Goal: Navigation & Orientation: Find specific page/section

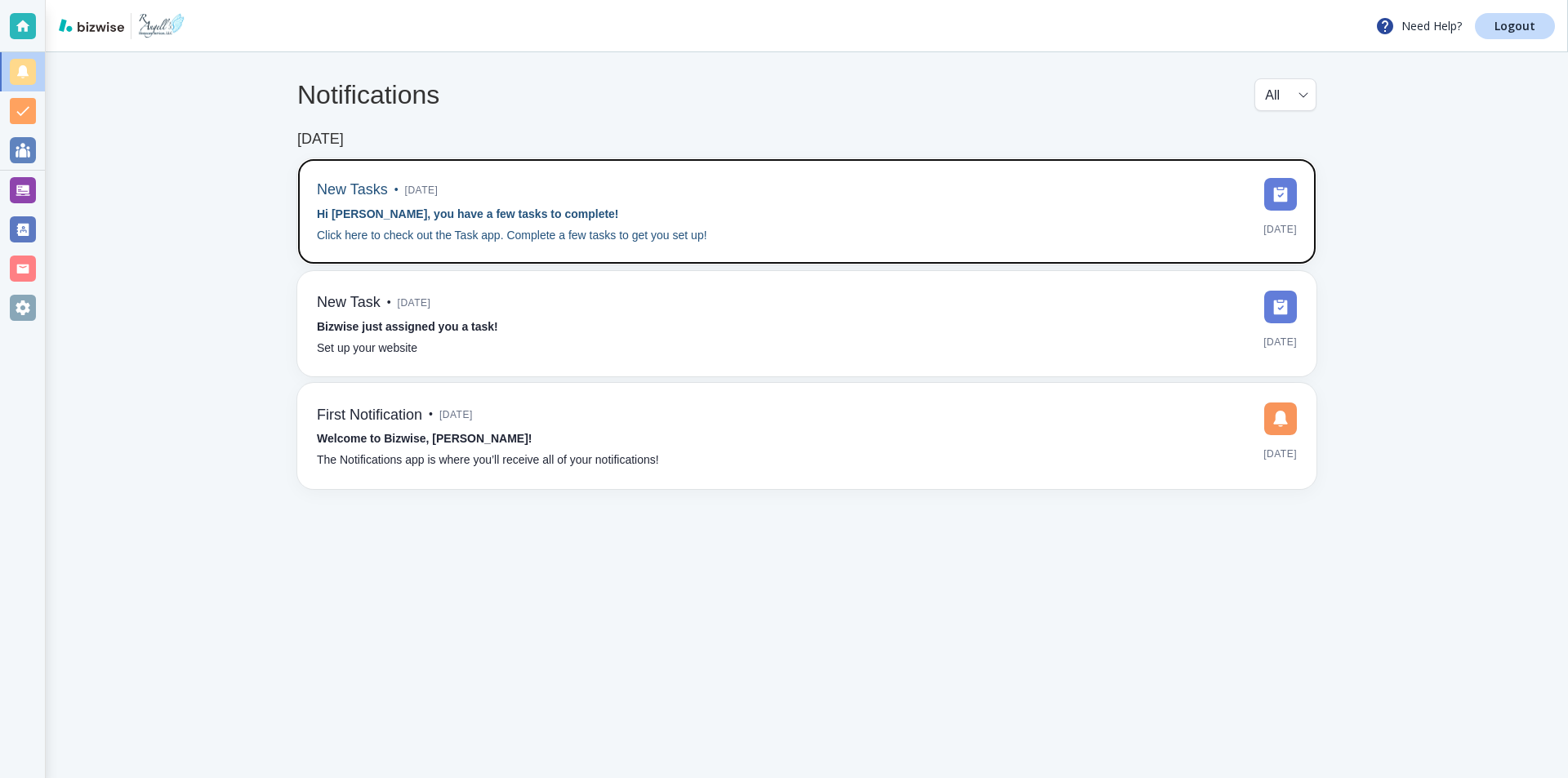
click at [514, 214] on strong "Hi [PERSON_NAME], you have a few tasks to complete!" at bounding box center [467, 214] width 302 height 13
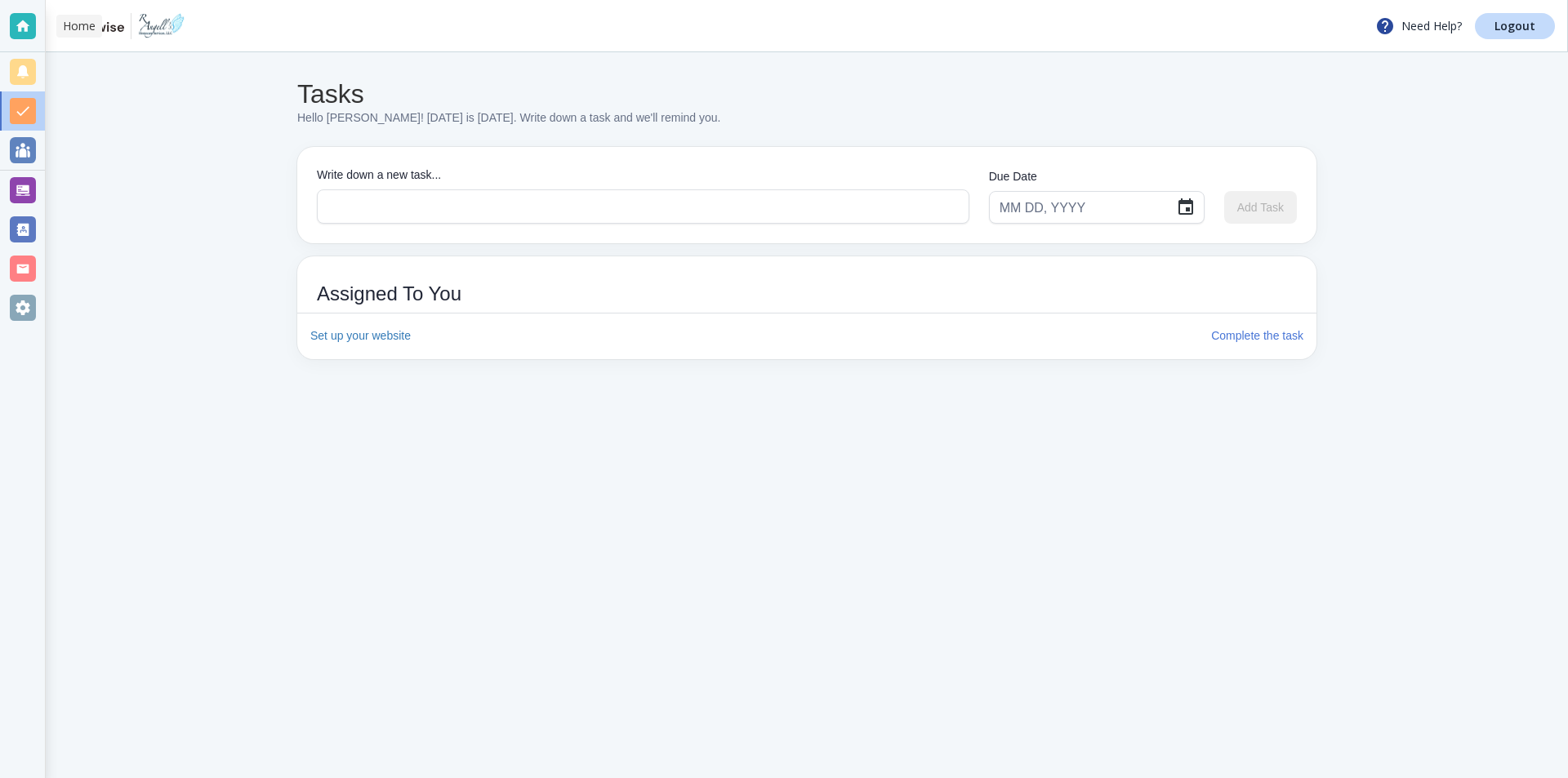
click at [24, 23] on div at bounding box center [22, 26] width 26 height 26
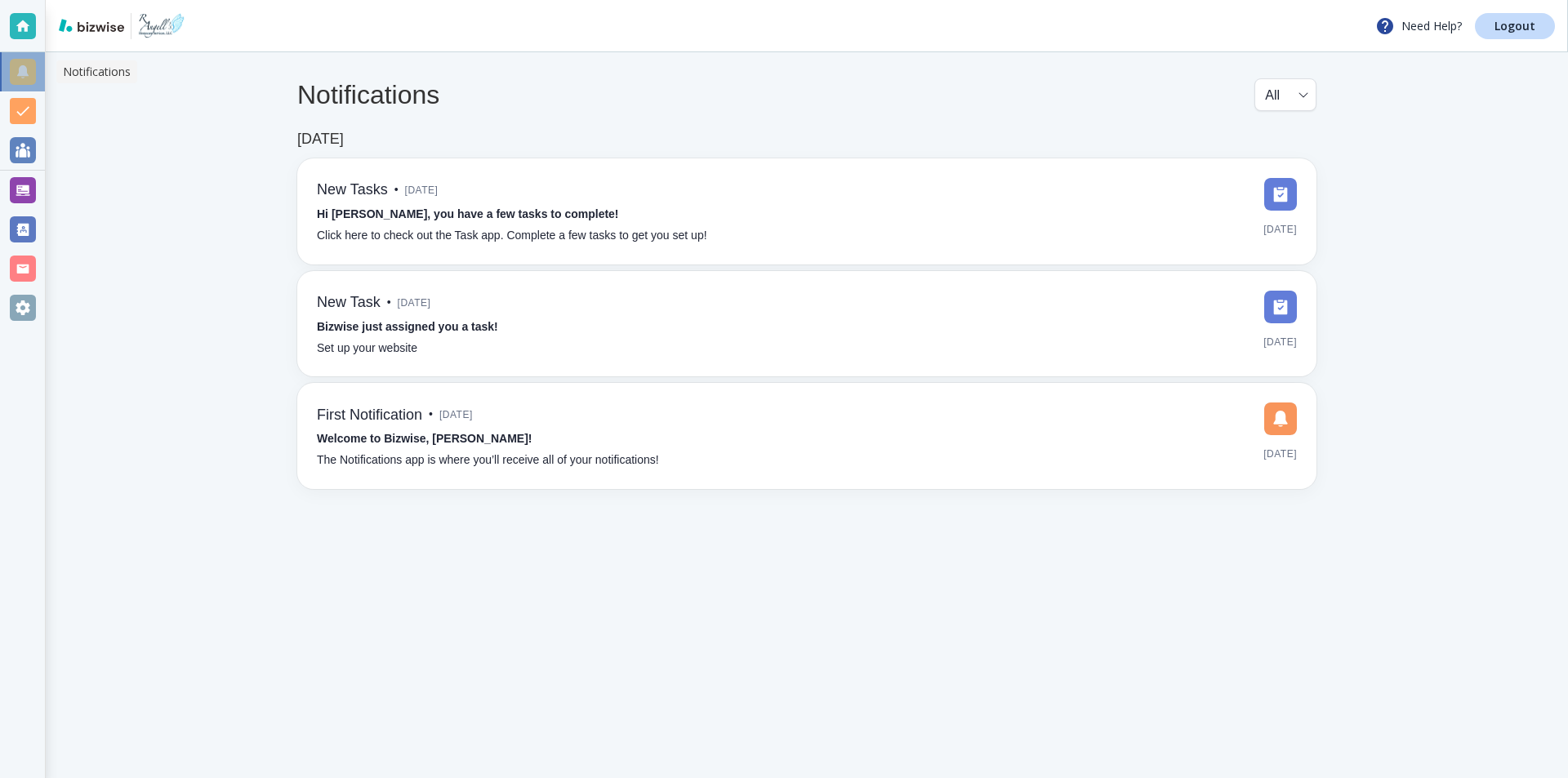
click at [32, 71] on div at bounding box center [22, 72] width 26 height 26
click at [16, 149] on div at bounding box center [22, 150] width 26 height 26
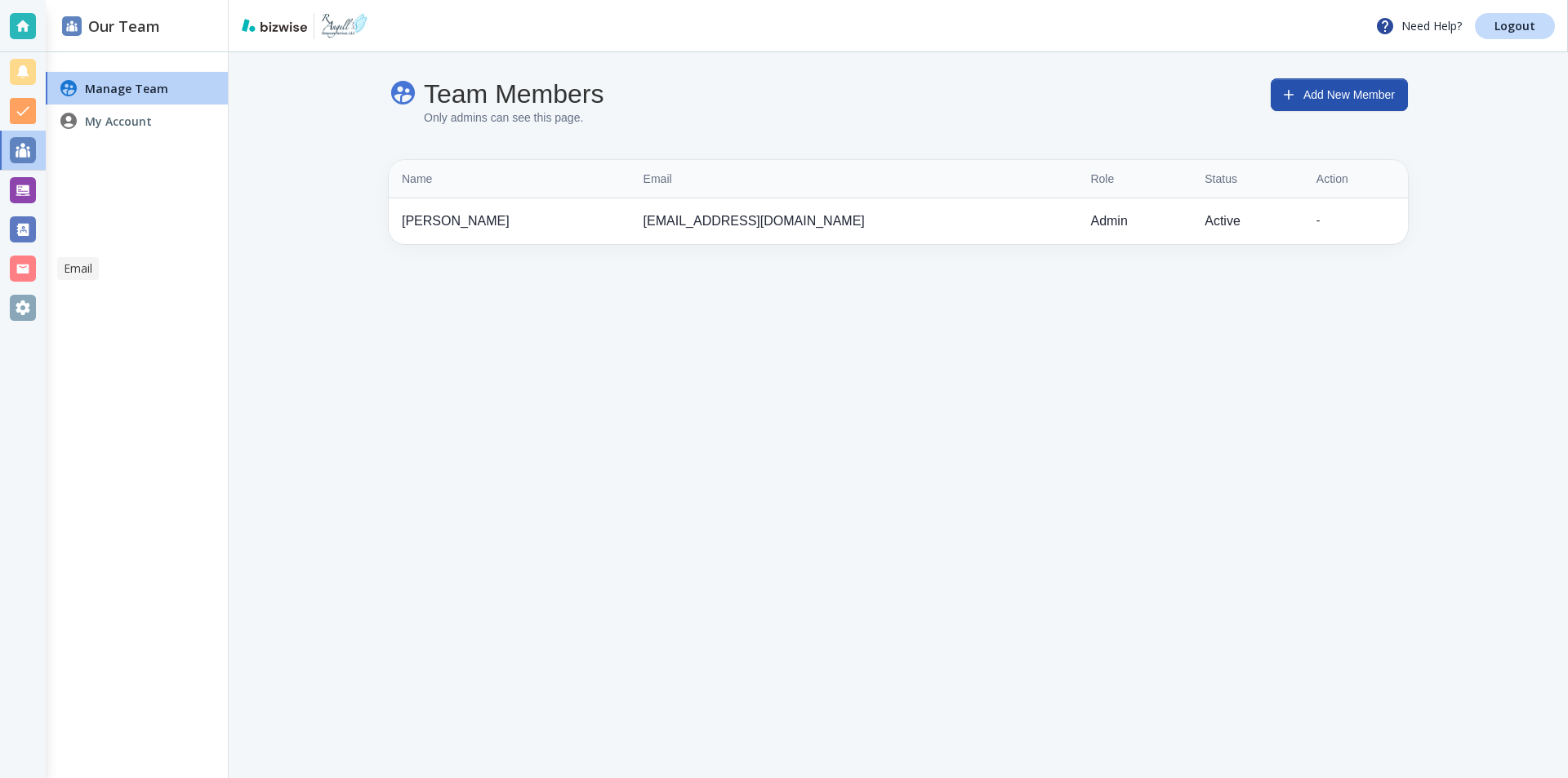
click at [27, 264] on div at bounding box center [22, 268] width 26 height 26
